Goal: Communication & Community: Answer question/provide support

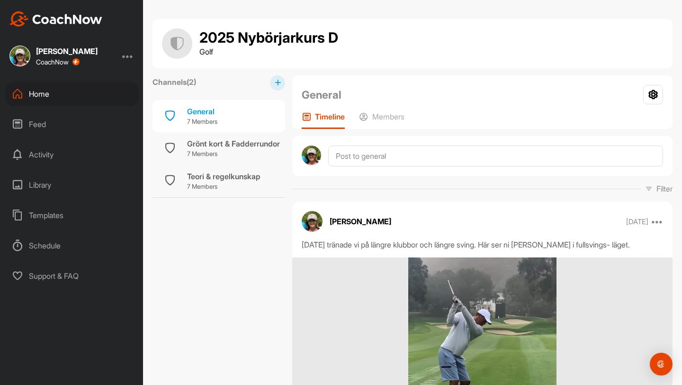
click at [35, 93] on div "Home" at bounding box center [72, 94] width 134 height 24
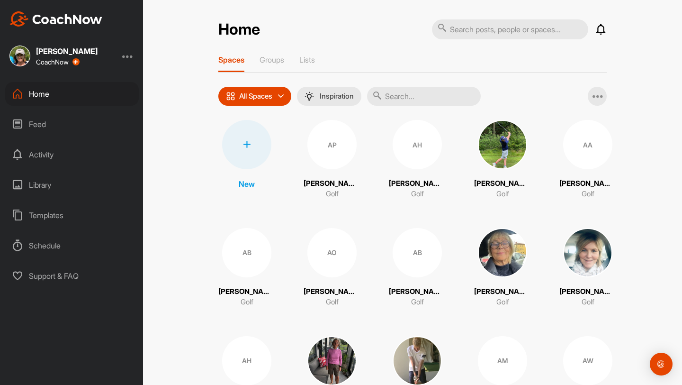
click at [335, 94] on input "text" at bounding box center [424, 96] width 114 height 19
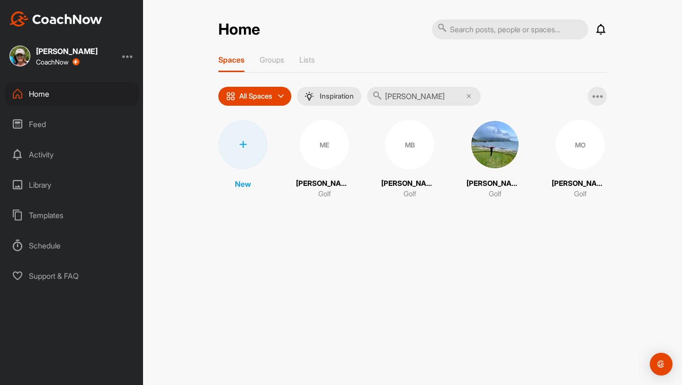
type input "[PERSON_NAME]"
click at [335, 143] on div "MB" at bounding box center [409, 144] width 49 height 49
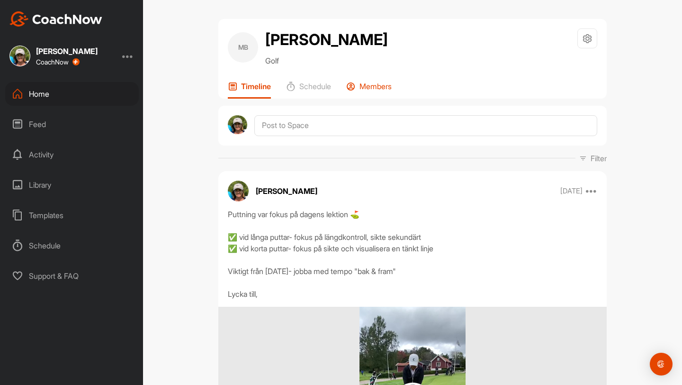
click at [335, 91] on p "Members" at bounding box center [376, 86] width 32 height 9
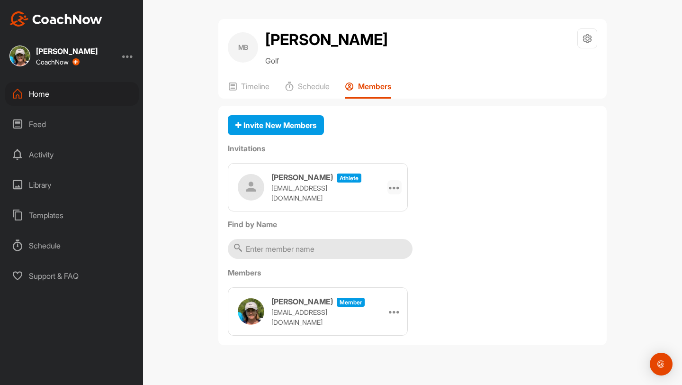
click at [335, 193] on icon at bounding box center [394, 187] width 11 height 11
click at [335, 229] on li "Edit" at bounding box center [376, 214] width 51 height 30
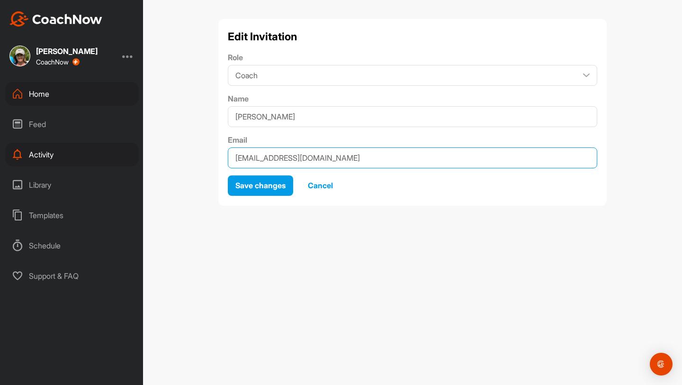
click at [335, 156] on input "[EMAIL_ADDRESS][DOMAIN_NAME]" at bounding box center [413, 157] width 370 height 21
paste input "[EMAIL_ADDRESS][DOMAIN_NAME]"
click at [335, 158] on input "marrianne.burenius@septek.se.arianne.burenius@[DOMAIN_NAME]" at bounding box center [413, 157] width 370 height 21
click at [248, 158] on input "[EMAIL_ADDRESS][DOMAIN_NAME] [DOMAIN_NAME][EMAIL_ADDRESS][DOMAIN_NAME]" at bounding box center [413, 157] width 370 height 21
click at [335, 158] on input "[PERSON_NAME][EMAIL_ADDRESS][DOMAIN_NAME] [PERSON_NAME][DOMAIN_NAME][EMAIL_ADDR…" at bounding box center [413, 157] width 370 height 21
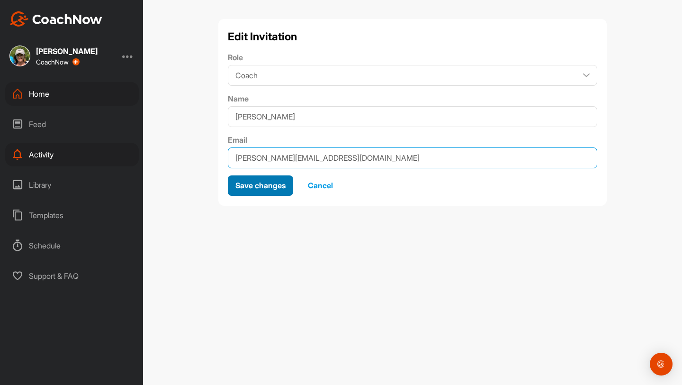
type input "[PERSON_NAME][EMAIL_ADDRESS][DOMAIN_NAME]"
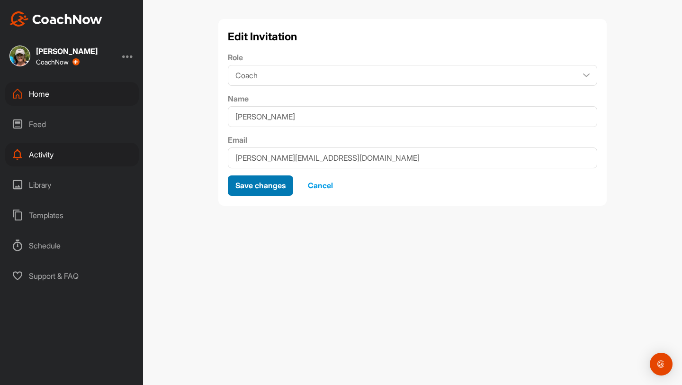
click at [280, 186] on span "Save changes" at bounding box center [261, 185] width 50 height 9
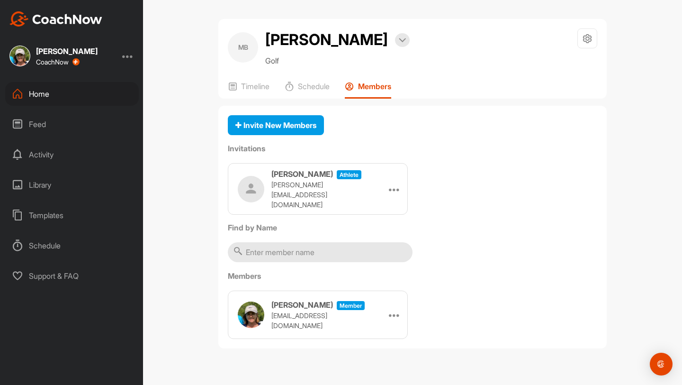
click at [335, 91] on p "Members" at bounding box center [374, 86] width 33 height 9
click at [335, 195] on icon at bounding box center [394, 188] width 11 height 11
click at [335, 260] on li "Re-send" at bounding box center [376, 245] width 51 height 30
click at [335, 195] on icon at bounding box center [394, 188] width 11 height 11
click at [335, 260] on li "Re-send" at bounding box center [376, 245] width 51 height 30
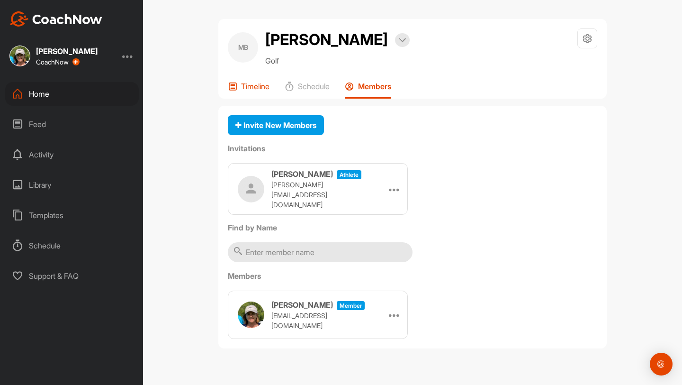
click at [260, 91] on p "Timeline" at bounding box center [255, 86] width 28 height 9
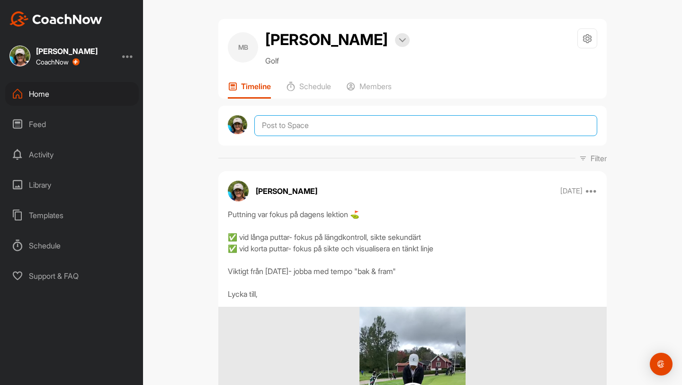
click at [297, 136] on textarea at bounding box center [425, 125] width 343 height 21
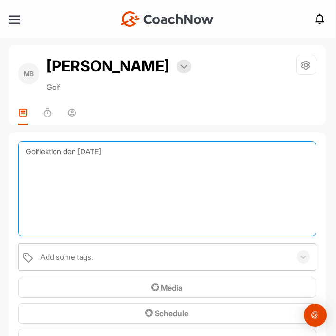
click at [34, 201] on textarea "Golflektion den [DATE]" at bounding box center [167, 189] width 298 height 95
paste textarea "Viktigast att ta med sig från lektionen [DATE]💫 🟡 🟡"
click at [156, 174] on textarea "Golflektion den [DATE] Viktigast att ta med sig från lektionen [DATE]💫 🟡 🟡" at bounding box center [167, 189] width 298 height 95
click at [38, 220] on textarea "Golflektion den [DATE] Viktigast att ta med sig från lektionen [DATE]💫 🟡 🟡" at bounding box center [167, 189] width 298 height 95
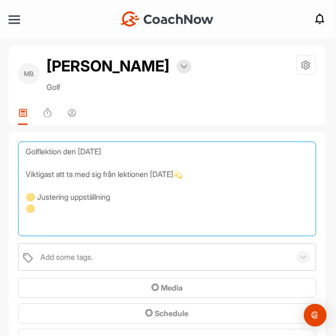
click at [37, 231] on textarea "Golflektion den [DATE] Viktigast att ta med sig från lektionen [DATE]💫 🟡 Juster…" at bounding box center [167, 189] width 298 height 95
click at [113, 220] on textarea "Golflektion den [DATE] Viktigast att ta med sig från lektionen [DATE]💫 🟡 Juster…" at bounding box center [167, 189] width 298 height 95
click at [40, 233] on textarea "Golflektion den [DATE] Viktigast att ta med sig från lektionen [DATE]💫 🟡 Juster…" at bounding box center [167, 189] width 298 height 95
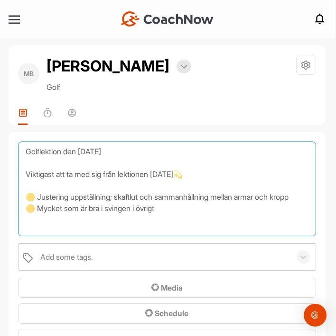
paste textarea "😁"
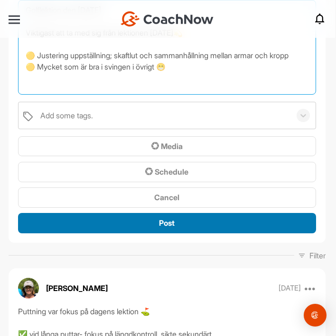
scroll to position [62, 0]
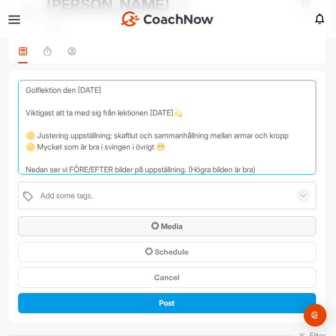
type textarea "Golflektion den [DATE] Viktigast att ta med sig från lektionen [DATE]💫 🟡 Juster…"
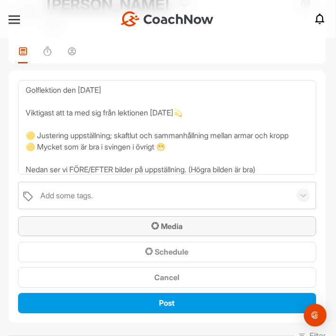
click at [191, 232] on div "Media" at bounding box center [167, 226] width 282 height 11
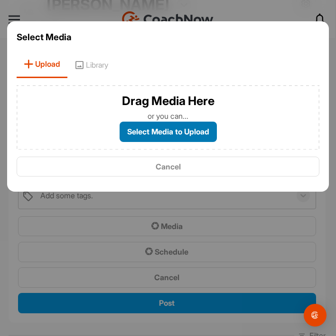
click at [208, 132] on label "Select Media to Upload" at bounding box center [167, 132] width 97 height 20
click at [0, 0] on input "Select Media to Upload" at bounding box center [0, 0] width 0 height 0
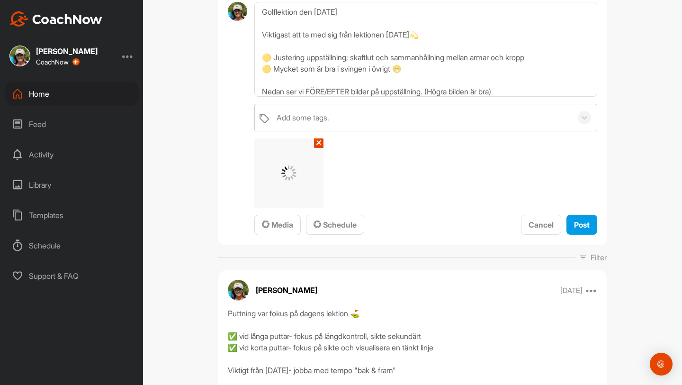
scroll to position [128, 0]
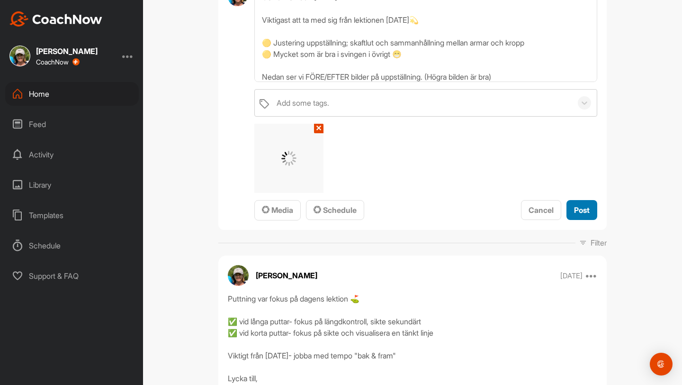
click at [335, 215] on span "Post" at bounding box center [582, 209] width 16 height 9
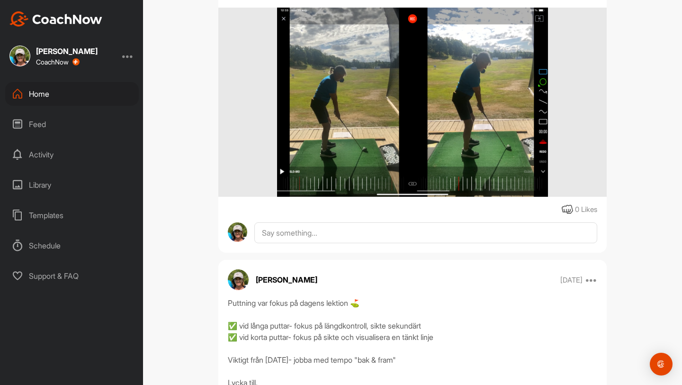
scroll to position [405, 0]
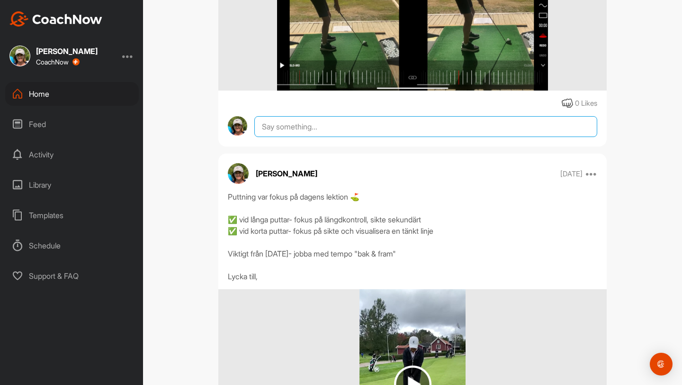
click at [335, 137] on textarea at bounding box center [425, 126] width 343 height 21
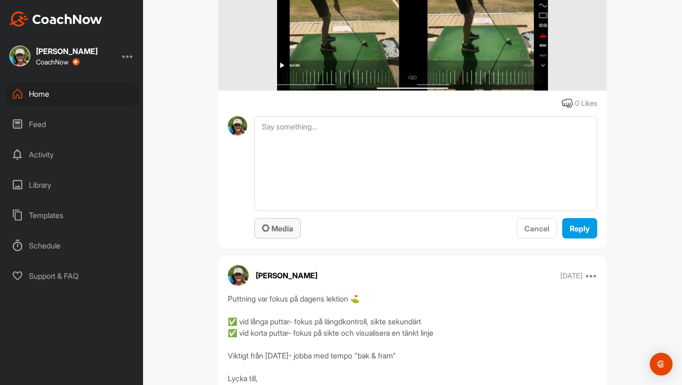
click at [291, 233] on span "Media" at bounding box center [277, 228] width 31 height 9
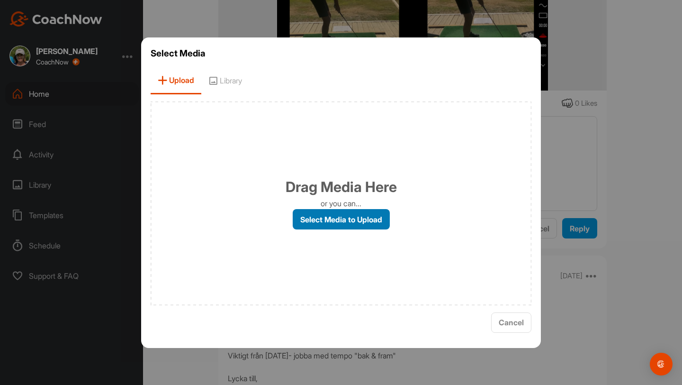
click at [335, 218] on label "Select Media to Upload" at bounding box center [341, 219] width 97 height 20
click at [0, 0] on input "Select Media to Upload" at bounding box center [0, 0] width 0 height 0
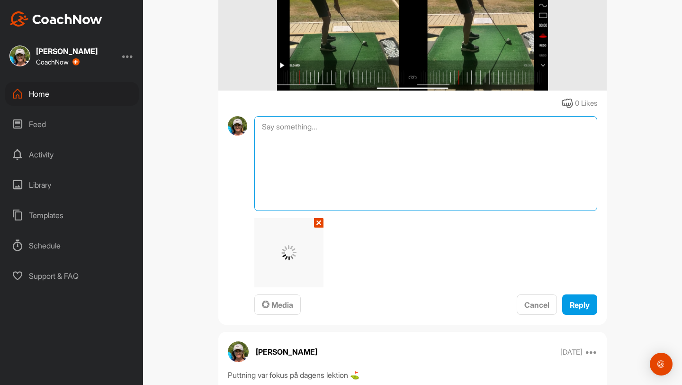
click at [266, 155] on textarea at bounding box center [425, 163] width 343 height 95
click at [278, 149] on textarea "Vi prtade om att skaftet med fördel kan luta lätt framåt vid adressering :)" at bounding box center [425, 163] width 343 height 95
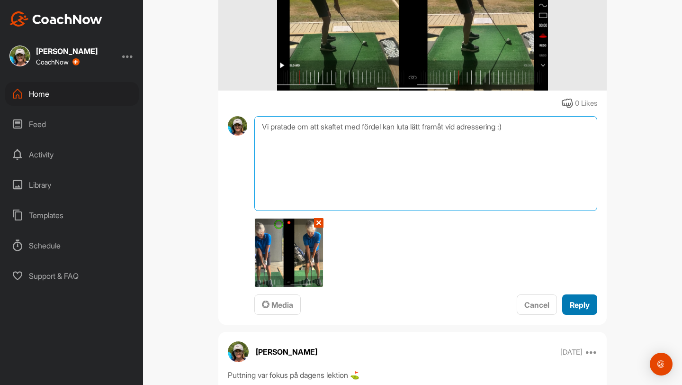
type textarea "Vi pratade om att skaftet med fördel kan luta lätt framåt vid adressering :)"
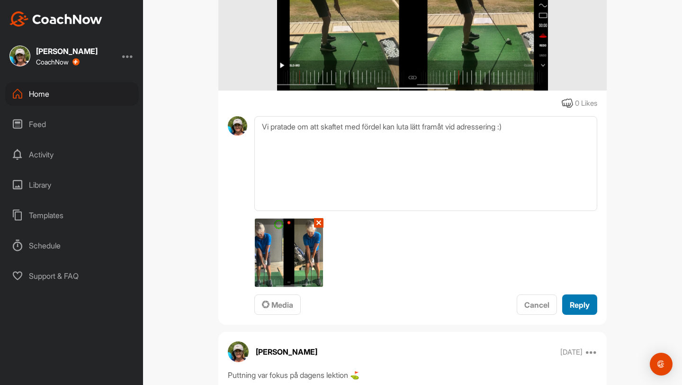
click at [335, 309] on span "Reply" at bounding box center [580, 304] width 20 height 9
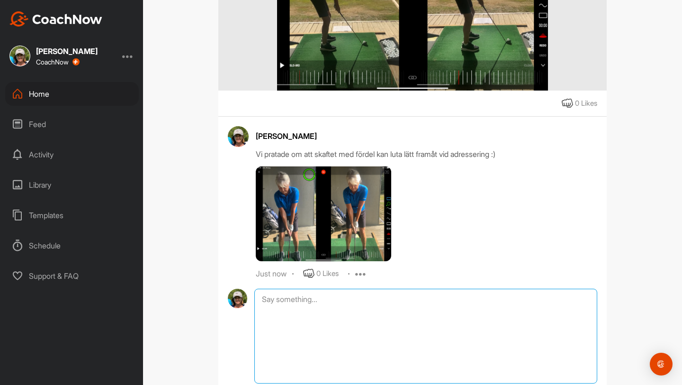
click at [335, 319] on textarea at bounding box center [425, 336] width 343 height 95
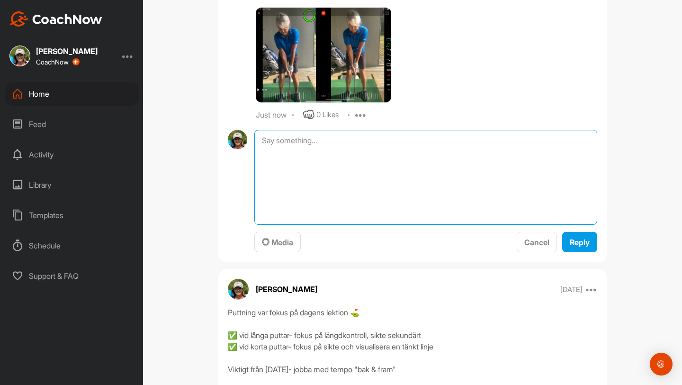
scroll to position [622, 0]
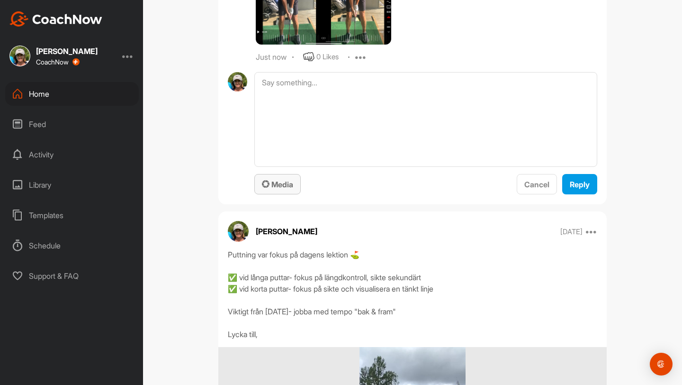
click at [292, 189] on span "Media" at bounding box center [277, 184] width 31 height 9
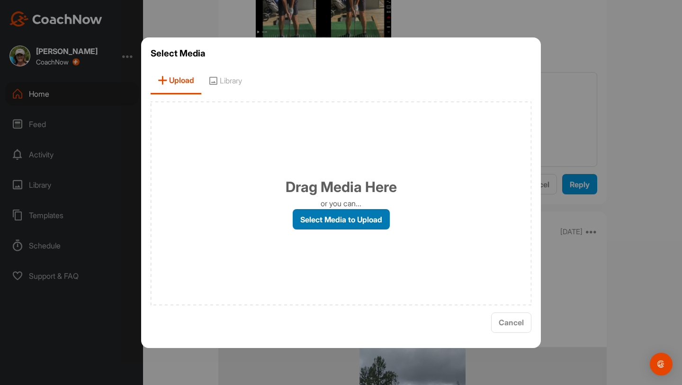
click at [327, 221] on label "Select Media to Upload" at bounding box center [341, 219] width 97 height 20
click at [0, 0] on input "Select Media to Upload" at bounding box center [0, 0] width 0 height 0
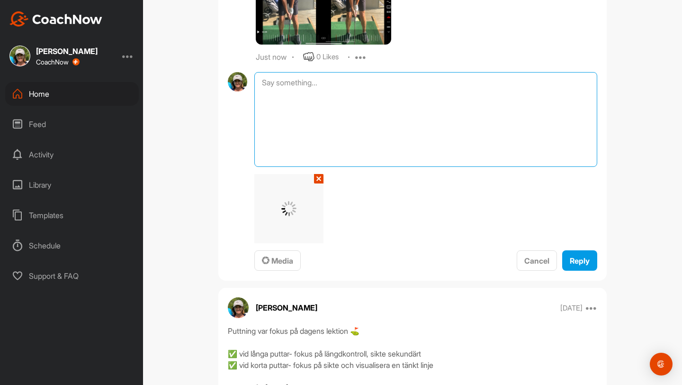
click at [275, 112] on textarea at bounding box center [425, 119] width 343 height 95
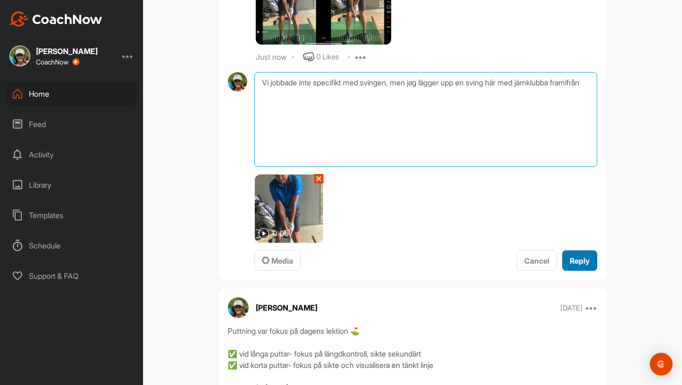
type textarea "Vi jobbade inte specifikt med svingen, men jag lägger upp en sving här med järn…"
click at [335, 266] on div "Reply" at bounding box center [580, 260] width 20 height 11
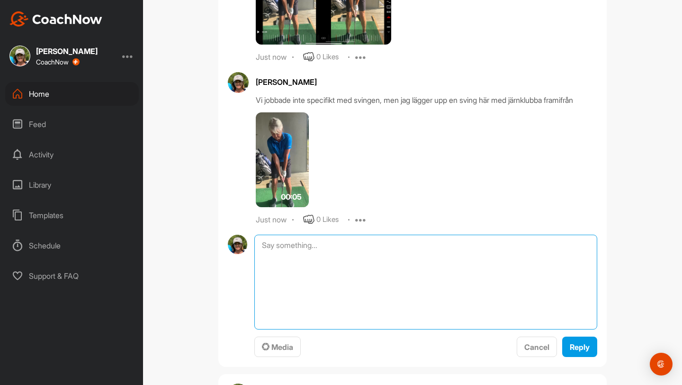
click at [335, 282] on textarea at bounding box center [425, 282] width 343 height 95
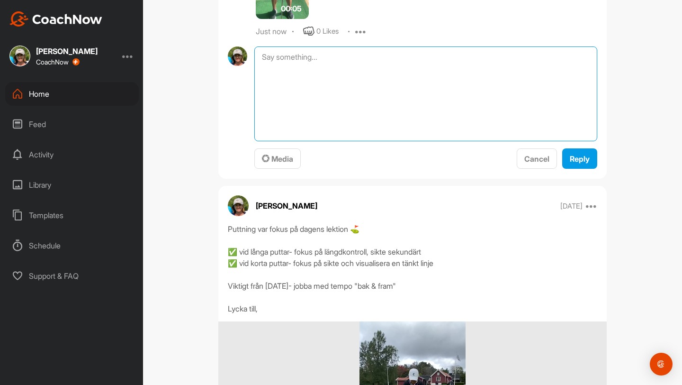
scroll to position [816, 0]
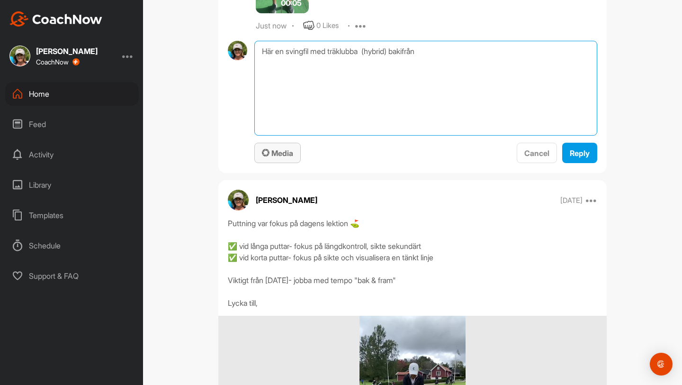
type textarea "Här en svingfil med träklubba (hybrid) bakifrån"
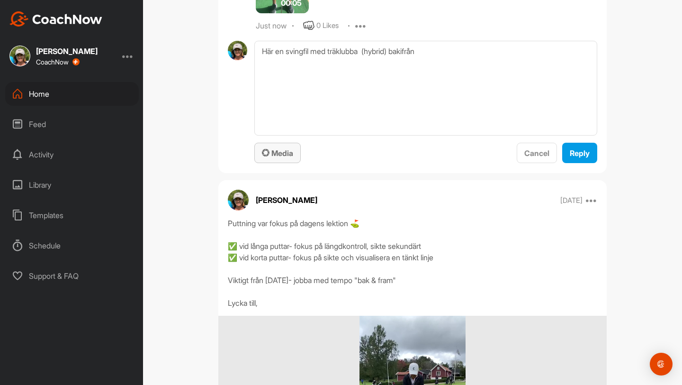
click at [293, 158] on span "Media" at bounding box center [277, 152] width 31 height 9
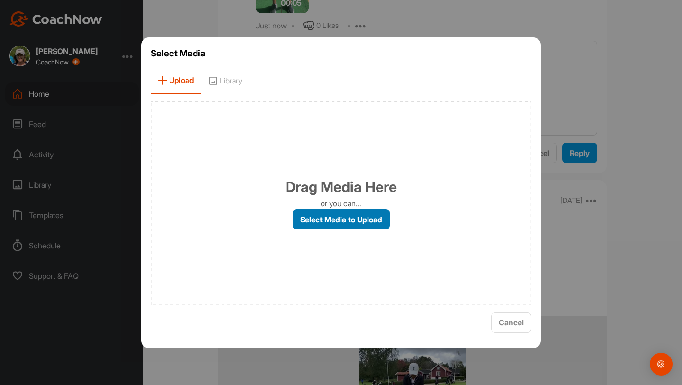
click at [308, 209] on label "Select Media to Upload" at bounding box center [341, 219] width 97 height 20
click at [0, 0] on input "Select Media to Upload" at bounding box center [0, 0] width 0 height 0
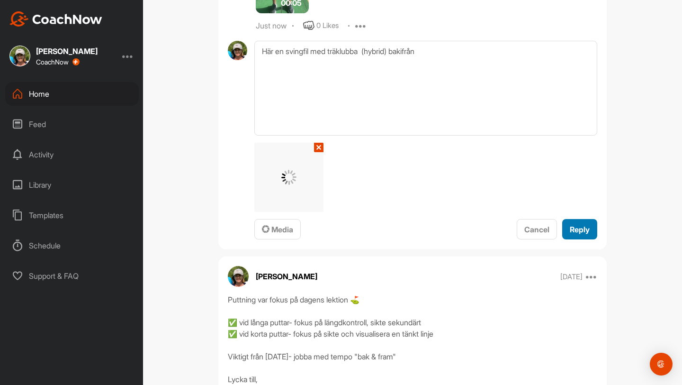
click at [335, 234] on span "Reply" at bounding box center [580, 229] width 20 height 9
